Goal: Information Seeking & Learning: Learn about a topic

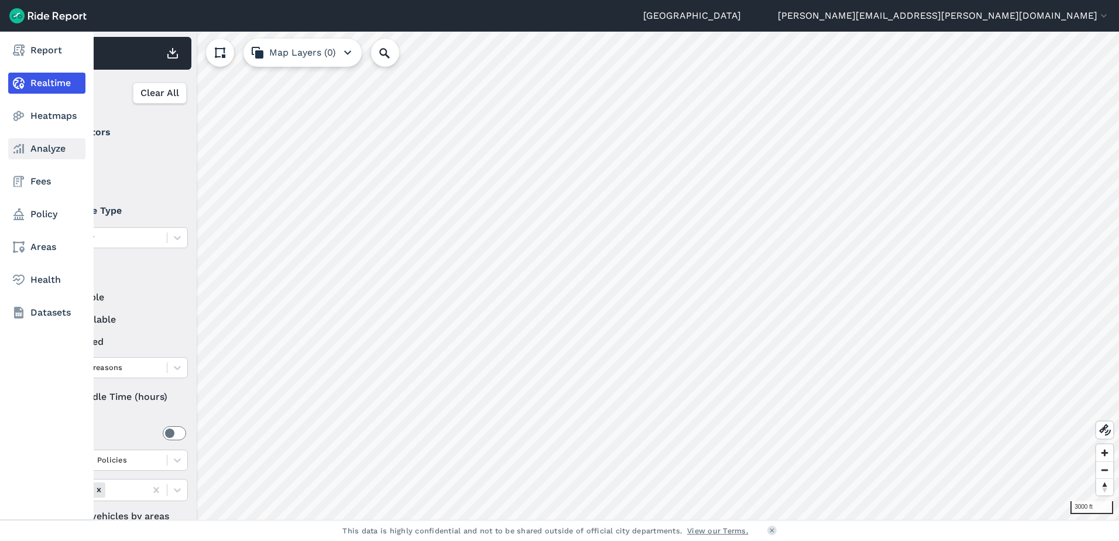
click at [26, 146] on link "Analyze" at bounding box center [46, 148] width 77 height 21
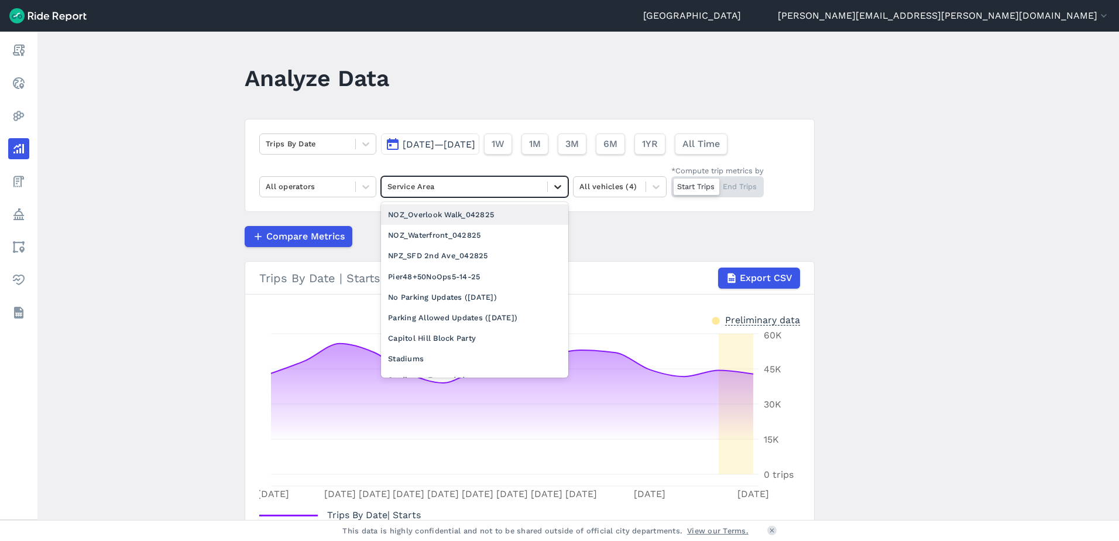
click at [562, 186] on div at bounding box center [558, 187] width 20 height 20
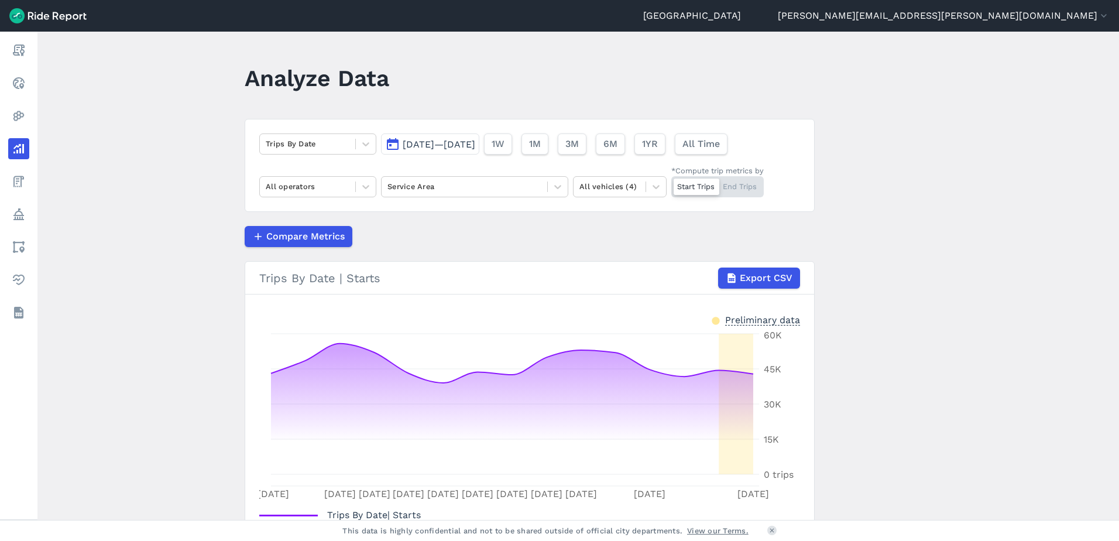
click at [200, 220] on main "Analyze Data Trips By Date [DATE]—[DATE] 1W 1M 3M 6M 1YR All Time All operators…" at bounding box center [578, 276] width 1082 height 488
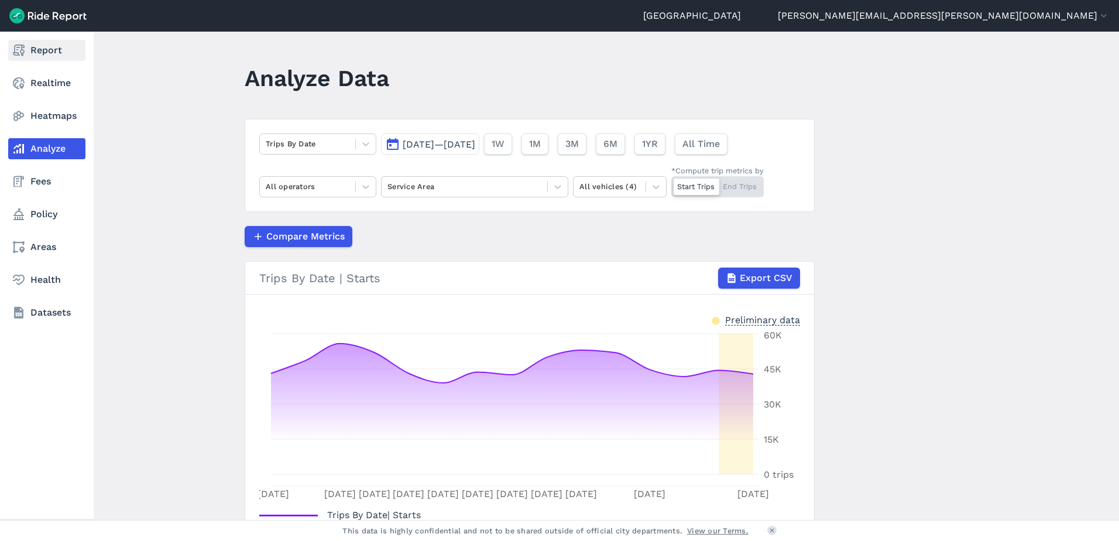
click at [30, 53] on link "Report" at bounding box center [46, 50] width 77 height 21
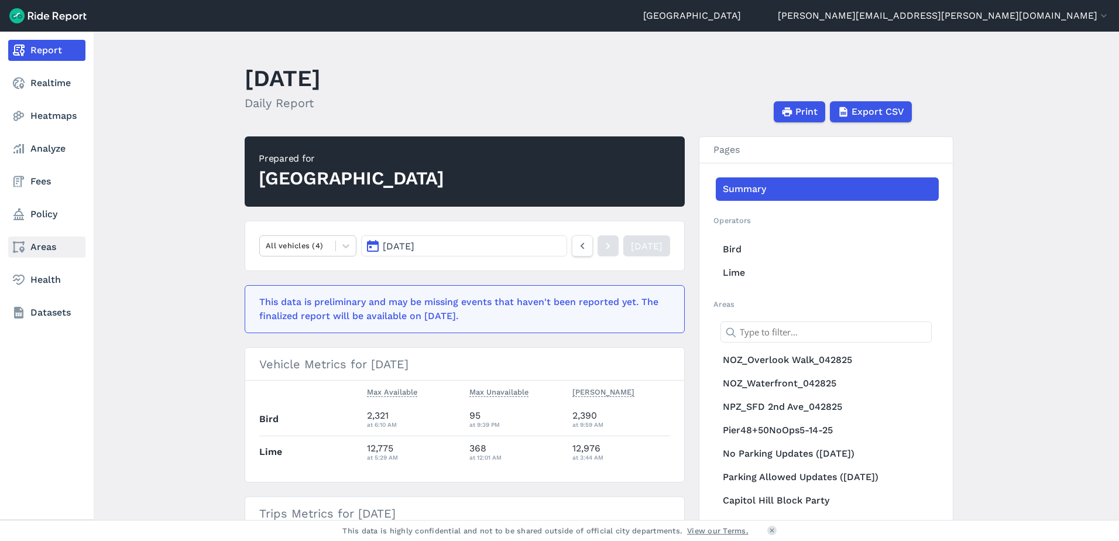
click at [21, 246] on icon at bounding box center [19, 247] width 14 height 14
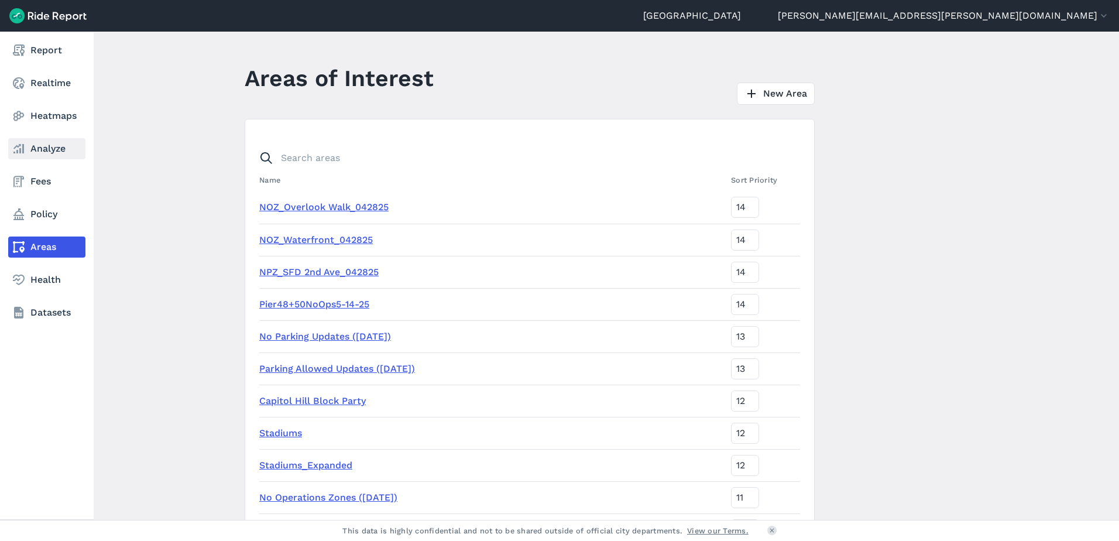
click at [25, 153] on icon at bounding box center [19, 149] width 14 height 14
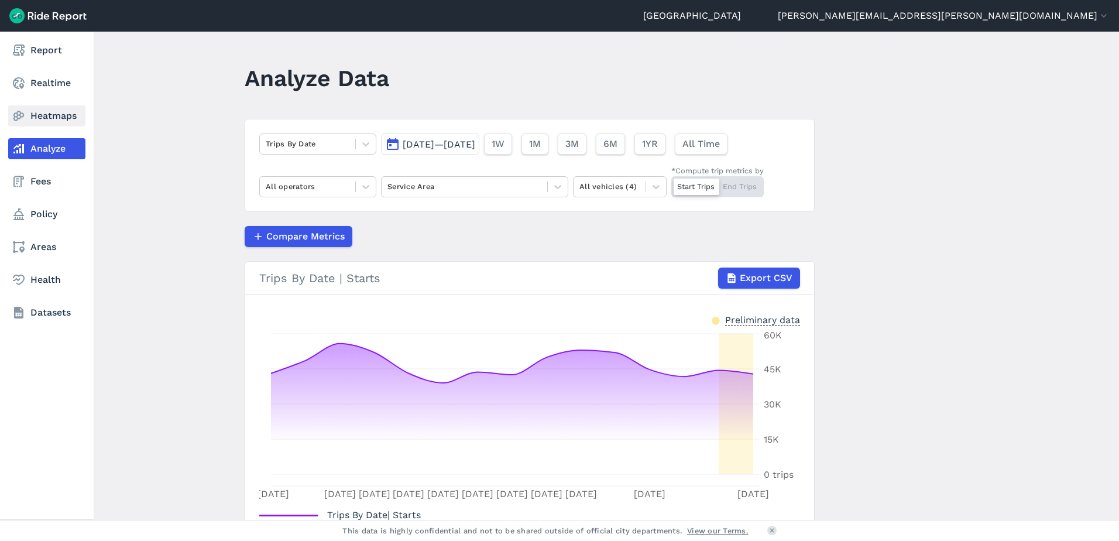
click at [22, 109] on icon at bounding box center [19, 116] width 14 height 14
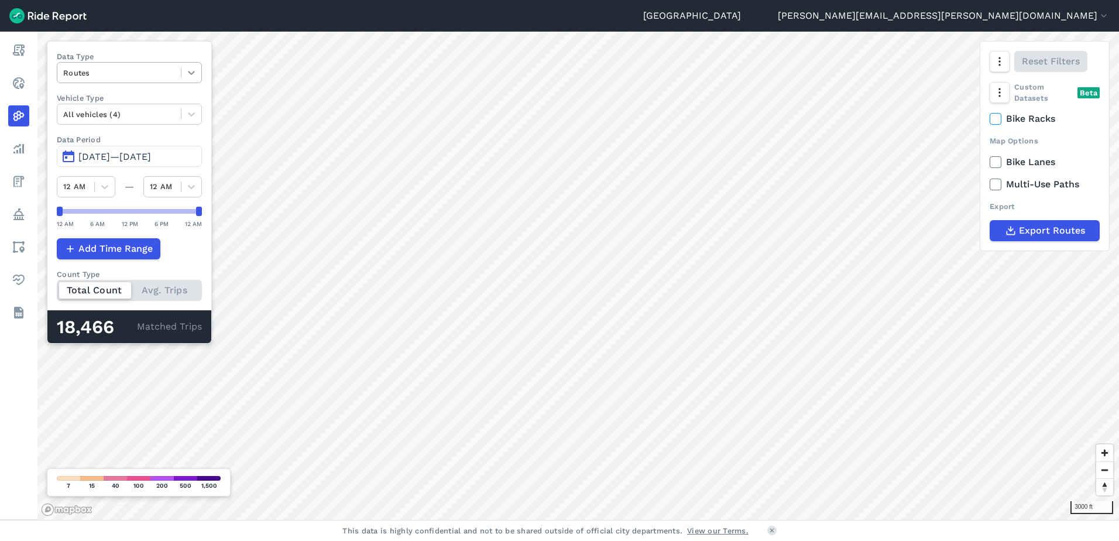
click at [191, 74] on icon at bounding box center [192, 73] width 12 height 12
click at [123, 136] on div "Curb Events" at bounding box center [129, 142] width 145 height 20
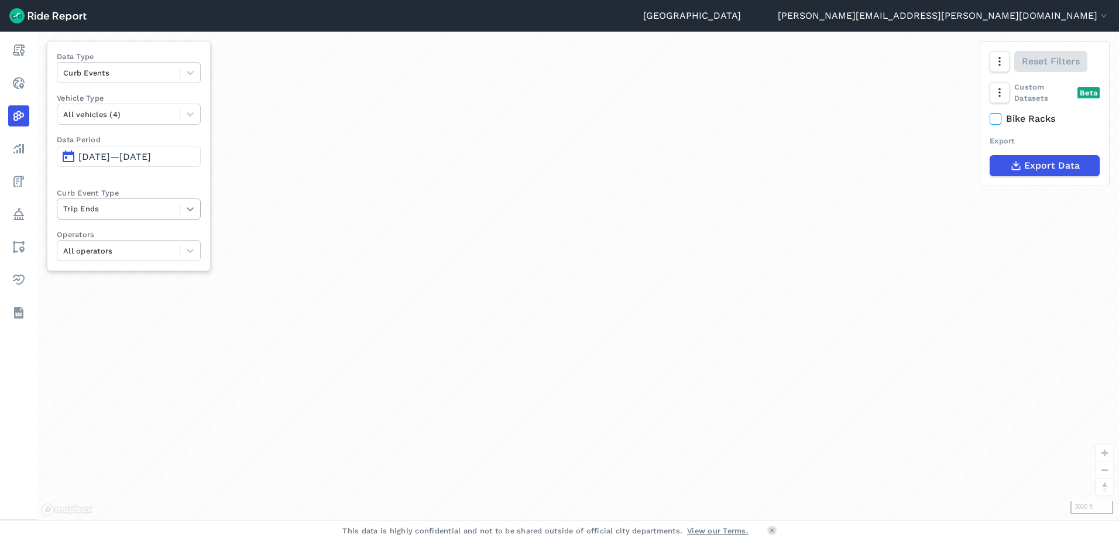
click at [187, 212] on div at bounding box center [190, 209] width 20 height 20
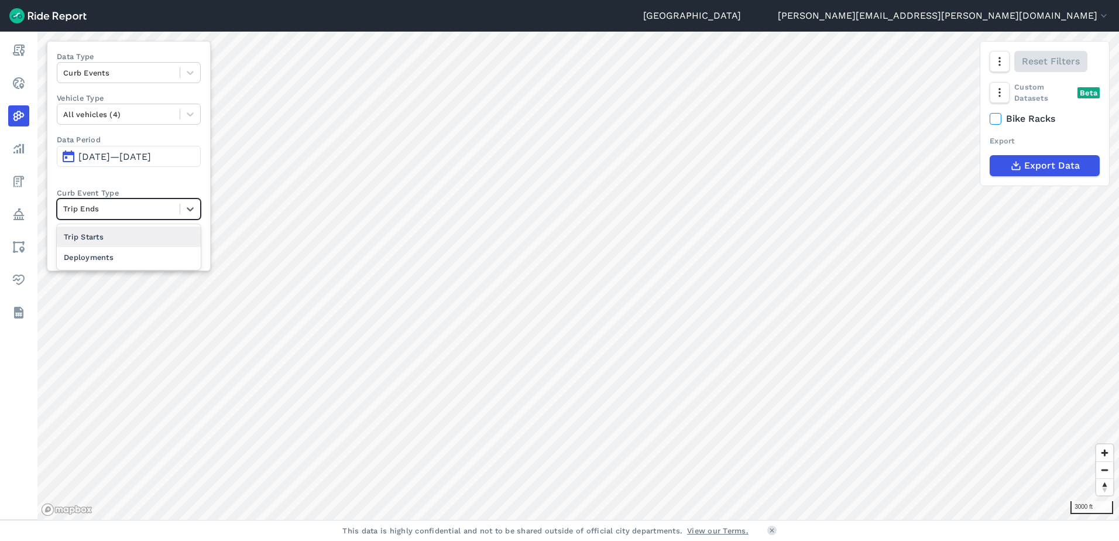
click at [111, 255] on div "Deployments" at bounding box center [129, 257] width 144 height 20
click at [151, 153] on span "[DATE]—[DATE]" at bounding box center [114, 156] width 73 height 11
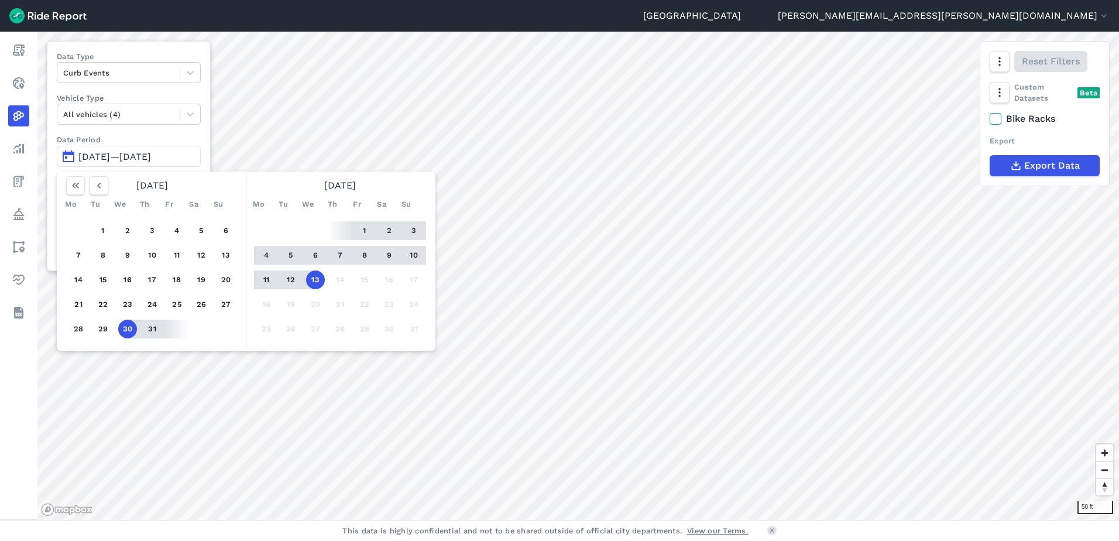
click at [363, 231] on button "1" at bounding box center [364, 230] width 19 height 19
click at [319, 277] on button "13" at bounding box center [315, 279] width 19 height 19
